Goal: Task Accomplishment & Management: Manage account settings

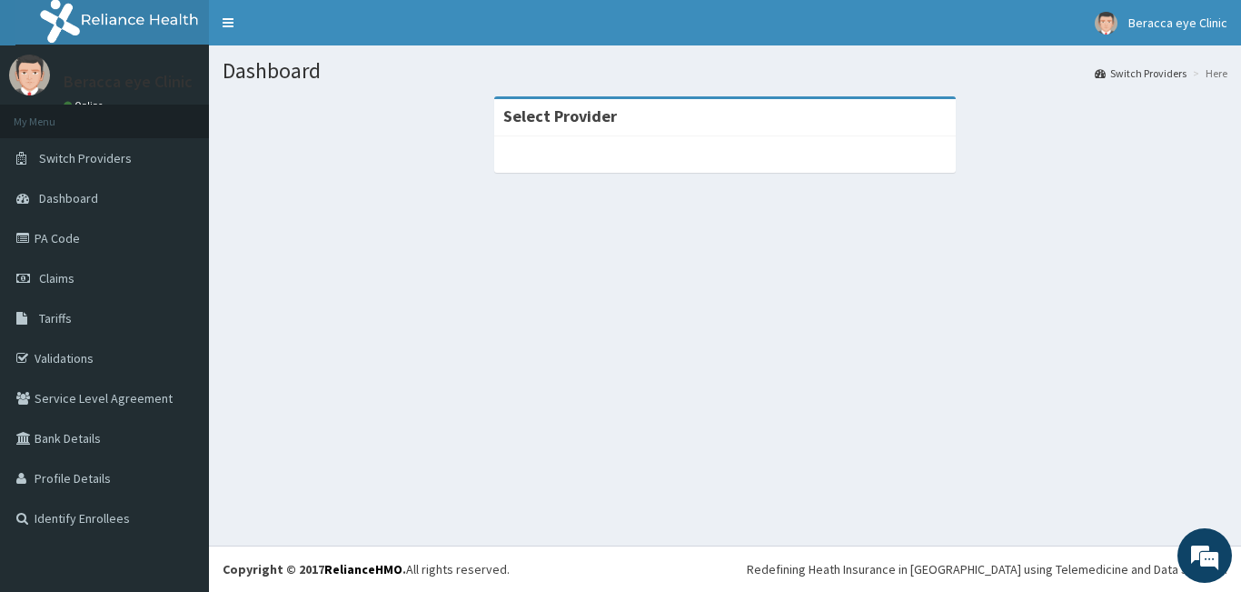
click at [593, 111] on strong "Select Provider" at bounding box center [560, 115] width 114 height 21
click at [652, 345] on div "Dashboard Switch Providers Here Select Provider" at bounding box center [725, 295] width 1032 height 500
click at [621, 121] on div "Select Provider" at bounding box center [725, 117] width 462 height 37
click at [87, 157] on span "Switch Providers" at bounding box center [85, 158] width 93 height 16
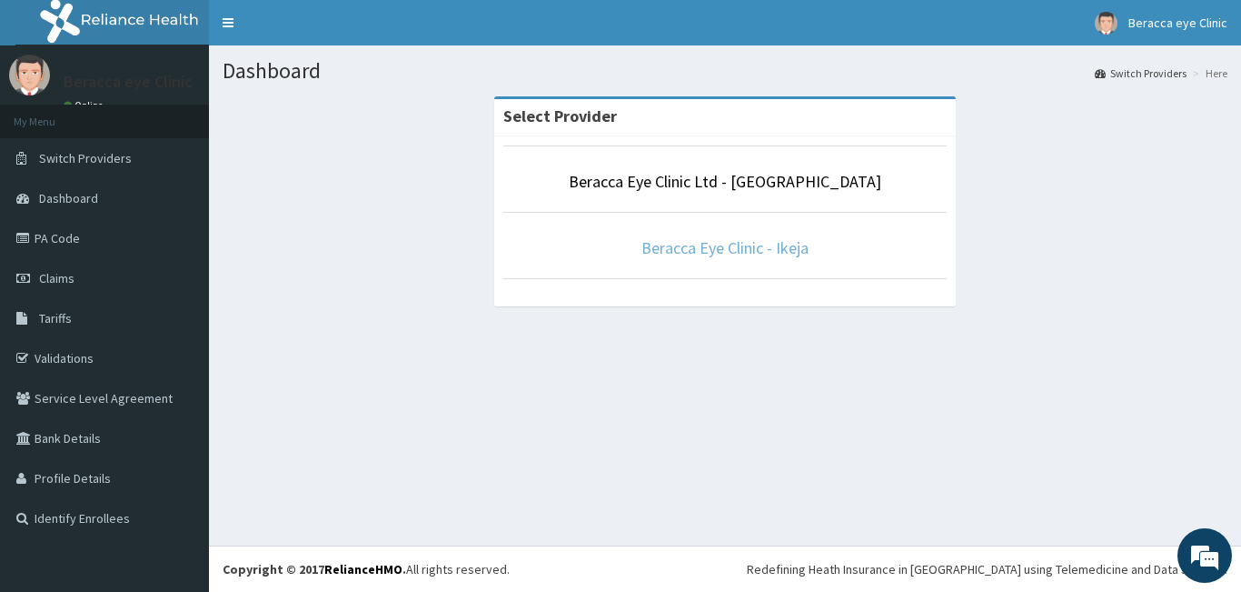
click at [715, 250] on link "Beracca Eye Clinic - Ikeja" at bounding box center [725, 247] width 167 height 21
